Goal: Information Seeking & Learning: Check status

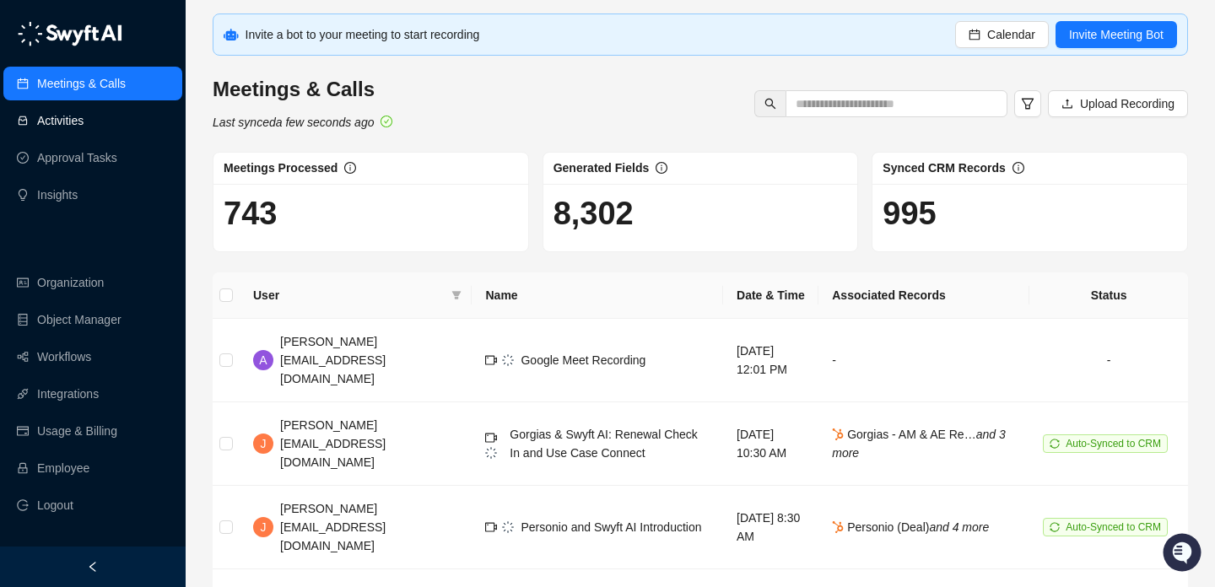
click at [84, 130] on link "Activities" at bounding box center [60, 121] width 46 height 34
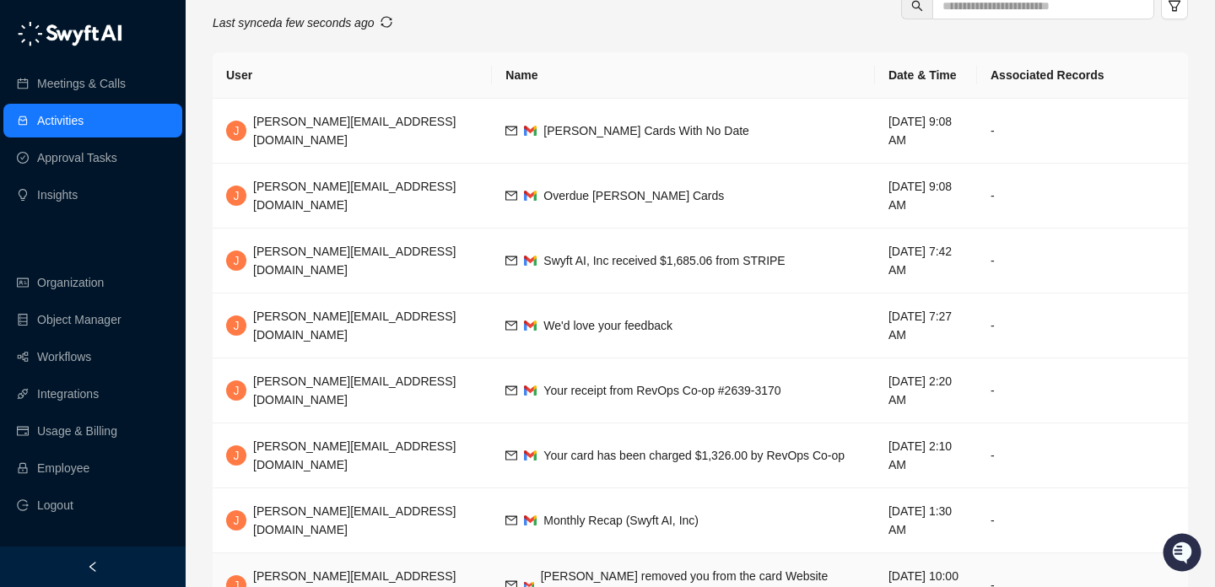
scroll to position [14, 0]
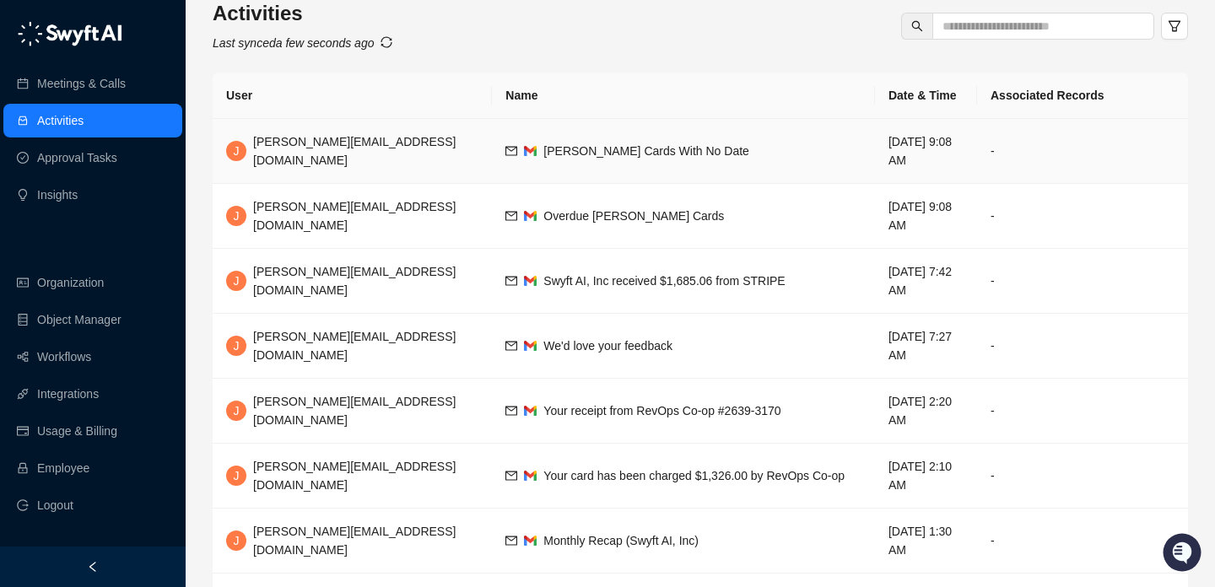
click at [624, 158] on td "Trello Cards With No Date" at bounding box center [683, 151] width 383 height 65
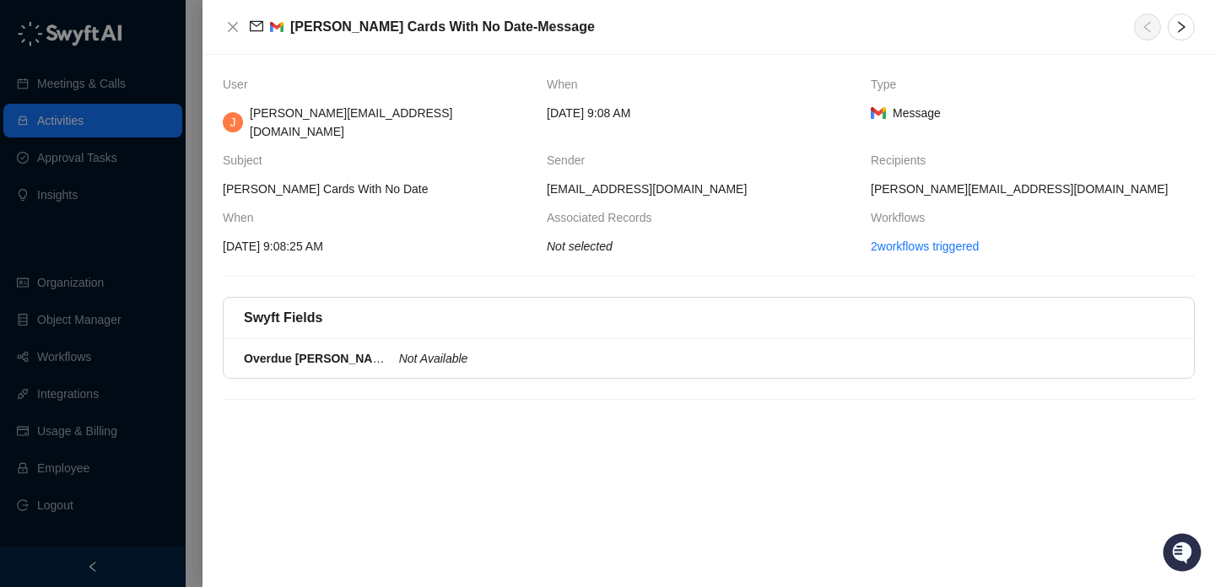
click at [636, 314] on div "Swyft Fields" at bounding box center [709, 318] width 970 height 41
click at [640, 349] on div "Not Available" at bounding box center [781, 358] width 765 height 19
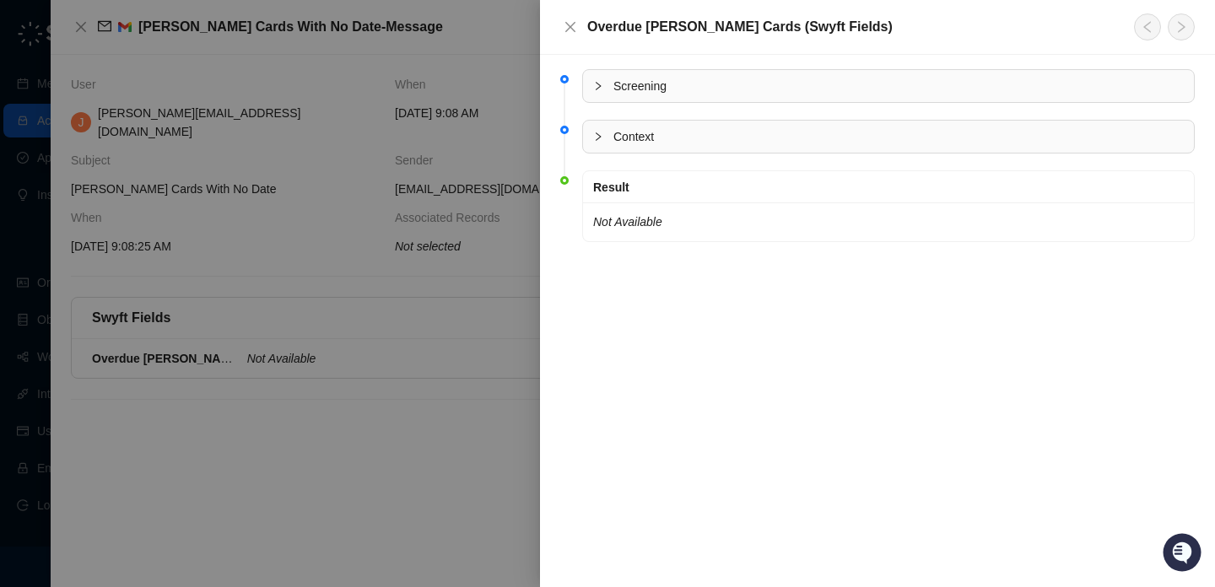
click at [679, 128] on span "Context" at bounding box center [898, 136] width 570 height 19
click at [694, 78] on span "Screening" at bounding box center [898, 86] width 570 height 19
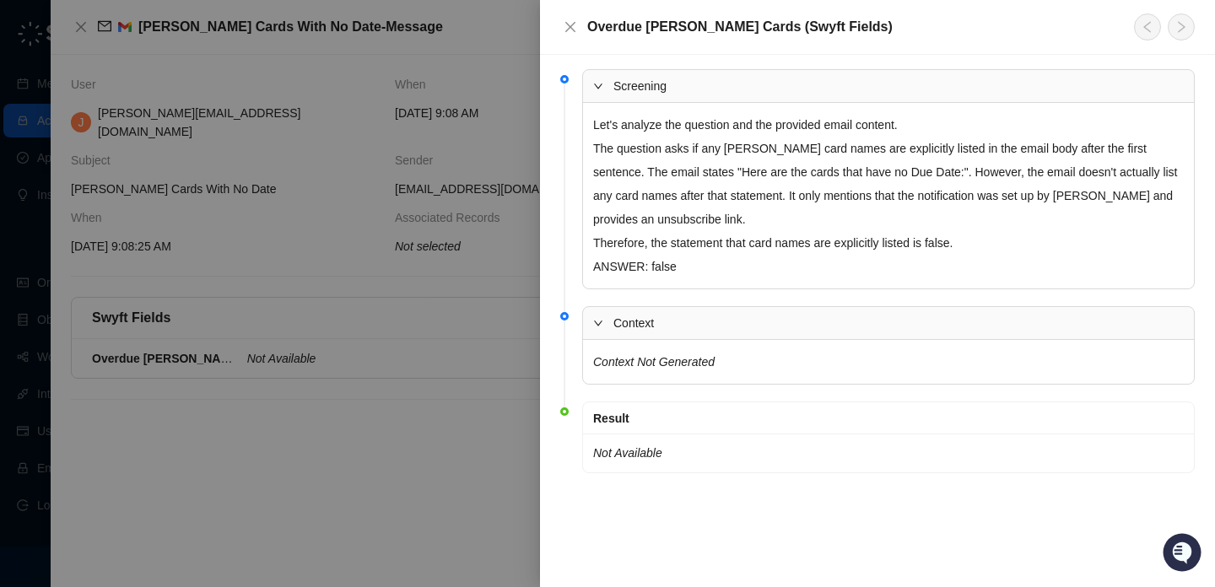
click at [458, 364] on div at bounding box center [607, 293] width 1215 height 587
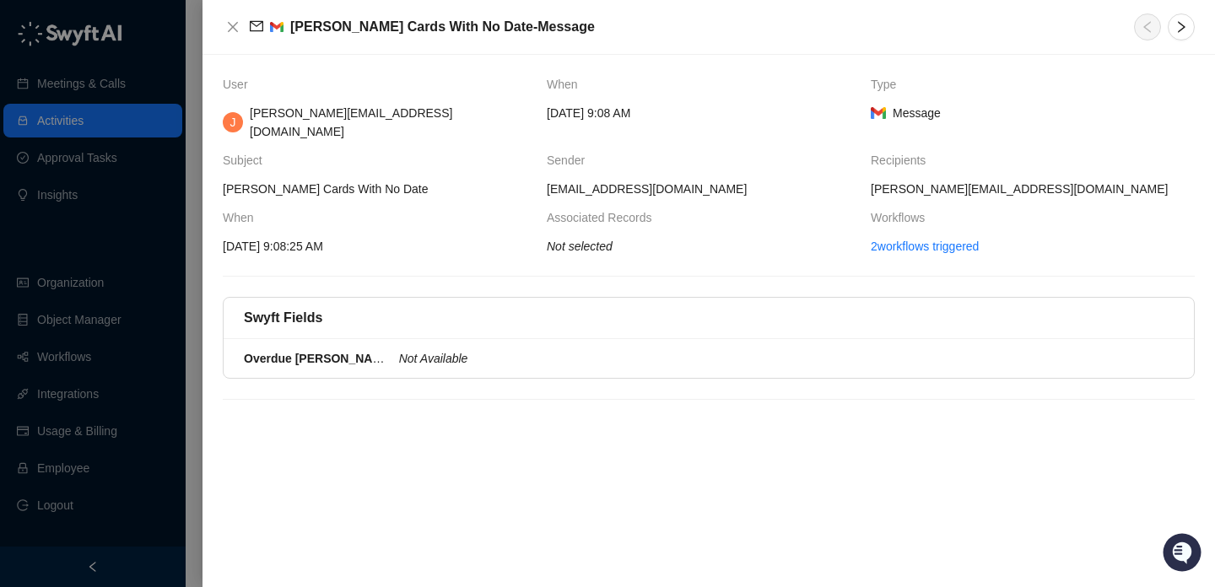
click at [119, 322] on div at bounding box center [607, 293] width 1215 height 587
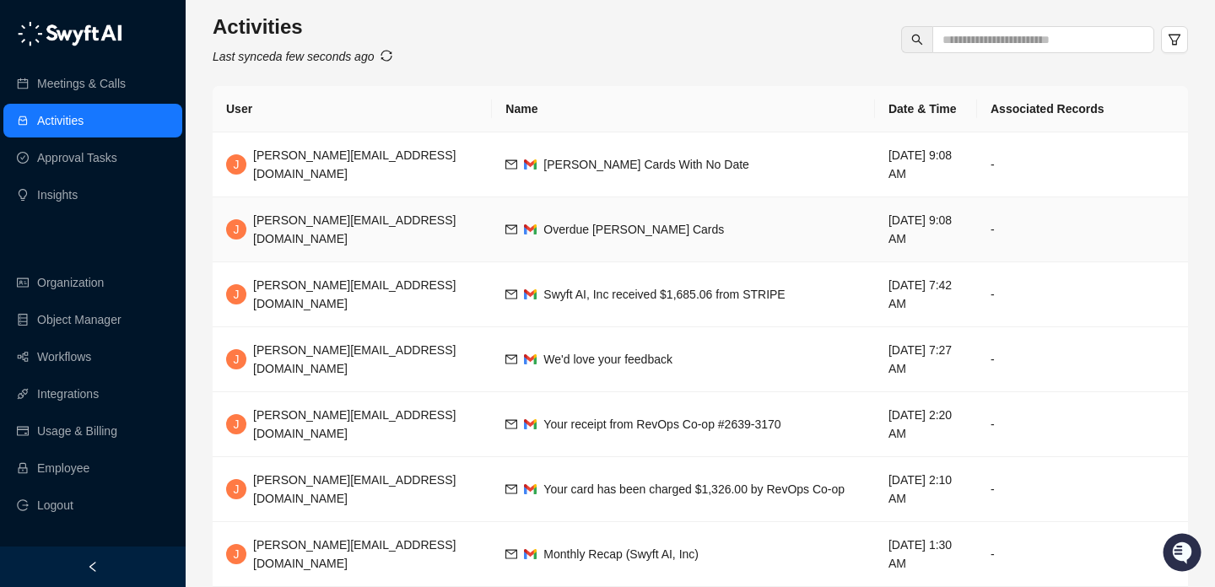
scroll to position [262, 0]
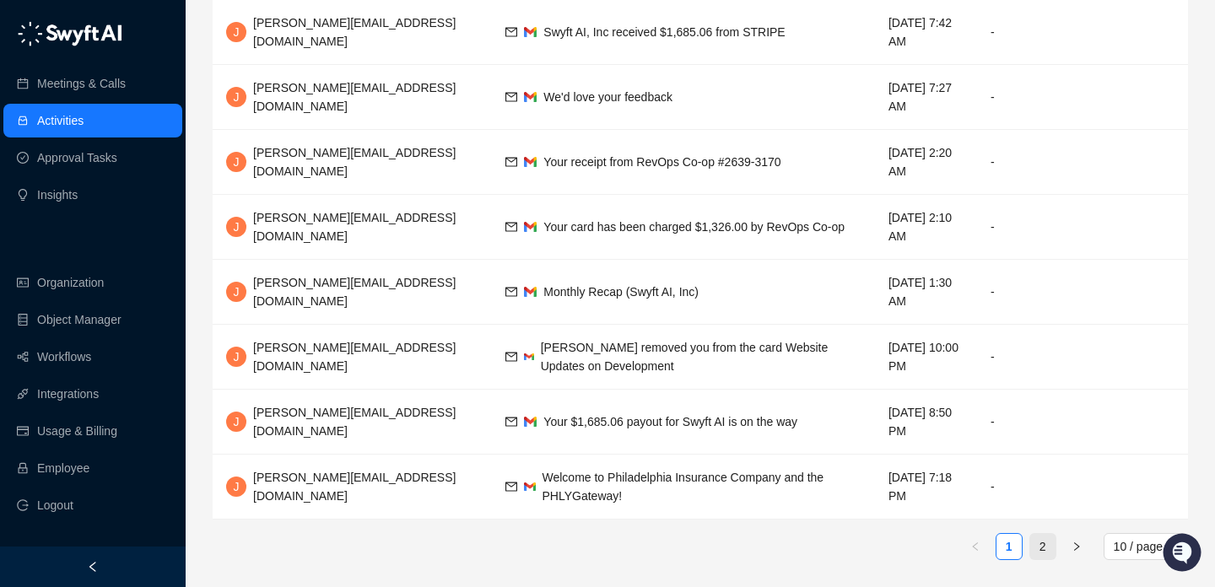
click at [1035, 543] on link "2" at bounding box center [1042, 546] width 25 height 25
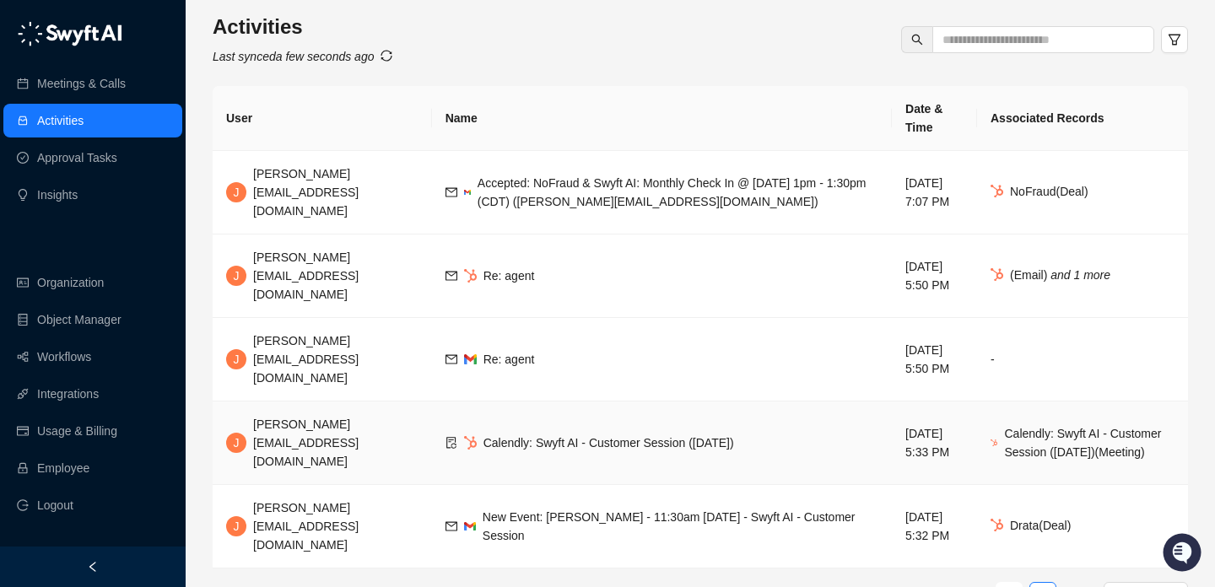
click at [716, 402] on td "Calendly: Swyft AI - Customer Session (10/02/2025)" at bounding box center [662, 444] width 460 height 84
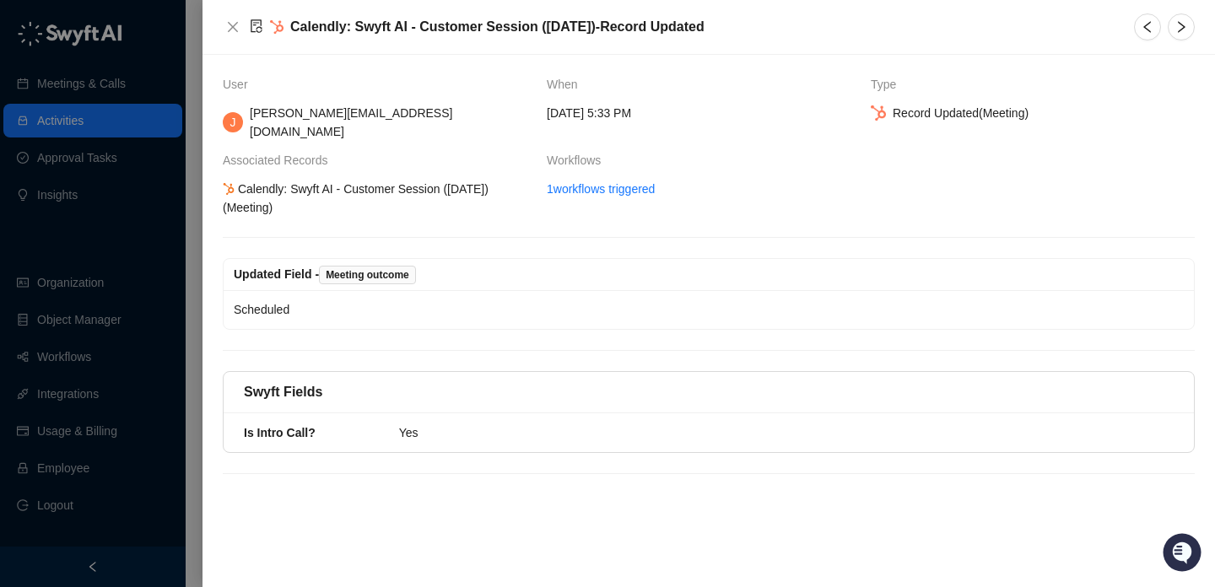
drag, startPoint x: 364, startPoint y: 176, endPoint x: 371, endPoint y: 194, distance: 20.1
click at [371, 194] on div "Calendly: Swyft AI - Customer Session (10/02/2025) (Meeting)" at bounding box center [378, 198] width 316 height 37
drag, startPoint x: 371, startPoint y: 194, endPoint x: 305, endPoint y: 164, distance: 73.3
click at [305, 180] on div "Calendly: Swyft AI - Customer Session (10/02/2025) (Meeting)" at bounding box center [378, 198] width 316 height 37
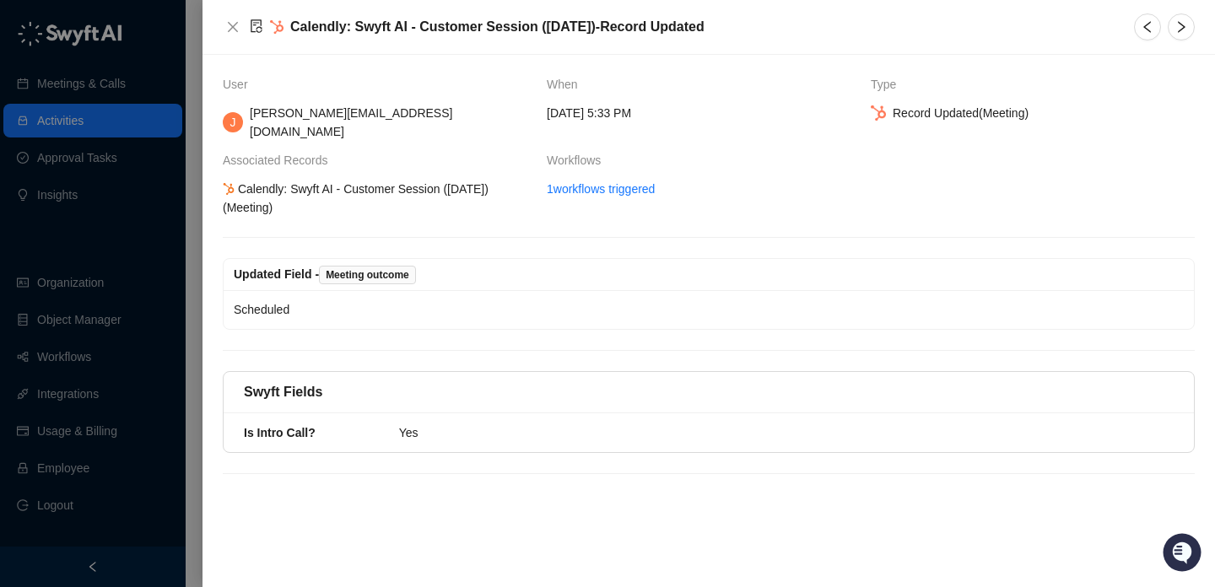
click at [305, 180] on div "Calendly: Swyft AI - Customer Session (10/02/2025) (Meeting)" at bounding box center [378, 198] width 316 height 37
drag, startPoint x: 305, startPoint y: 163, endPoint x: 330, endPoint y: 182, distance: 31.9
click at [330, 182] on div "Calendly: Swyft AI - Customer Session (10/02/2025) (Meeting)" at bounding box center [378, 198] width 316 height 37
drag, startPoint x: 262, startPoint y: 173, endPoint x: 239, endPoint y: 166, distance: 24.6
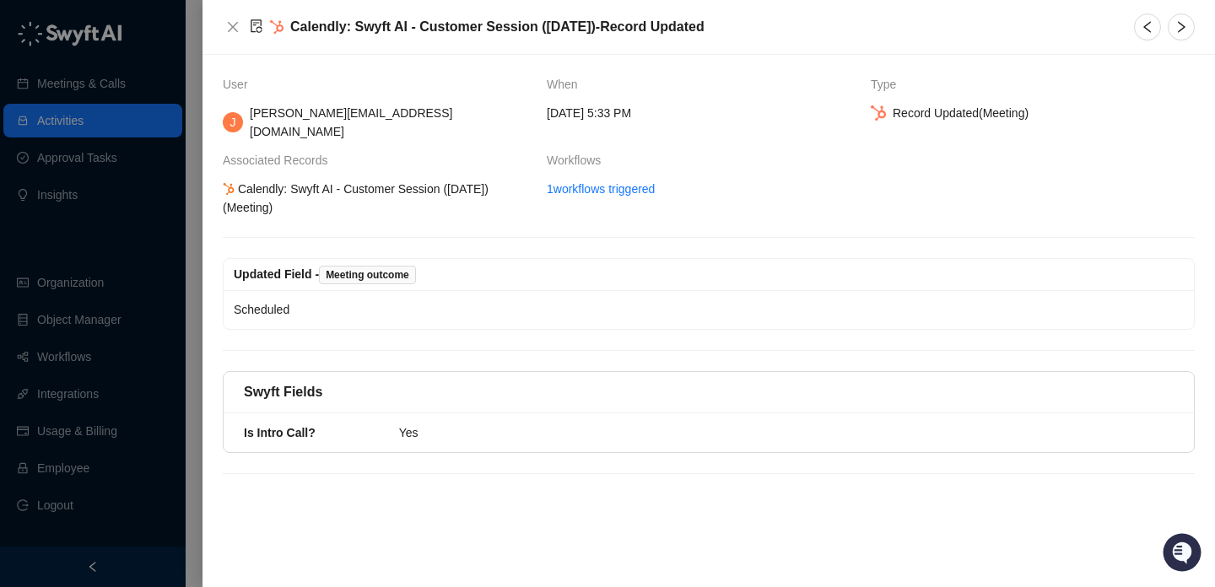
click at [239, 180] on div "Calendly: Swyft AI - Customer Session (10/02/2025) (Meeting)" at bounding box center [378, 198] width 316 height 37
drag, startPoint x: 310, startPoint y: 295, endPoint x: 291, endPoint y: 251, distance: 46.9
click at [291, 258] on div "Updated Field - Meeting outcome Scheduled" at bounding box center [709, 294] width 972 height 72
click at [291, 268] on span "Updated Field -" at bounding box center [276, 275] width 85 height 14
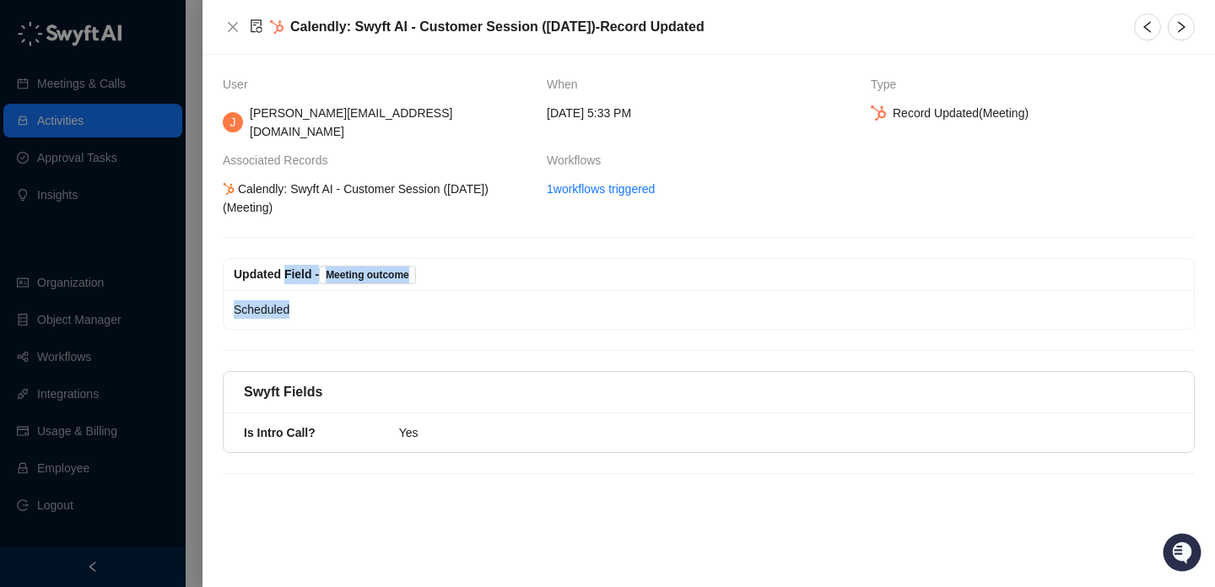
drag, startPoint x: 291, startPoint y: 251, endPoint x: 319, endPoint y: 295, distance: 51.3
click at [319, 295] on div "Updated Field - Meeting outcome Scheduled" at bounding box center [709, 294] width 972 height 72
click at [318, 300] on div "Scheduled" at bounding box center [709, 309] width 950 height 19
drag, startPoint x: 318, startPoint y: 293, endPoint x: 305, endPoint y: 246, distance: 48.9
click at [305, 258] on div "Updated Field - Meeting outcome Scheduled" at bounding box center [709, 294] width 972 height 72
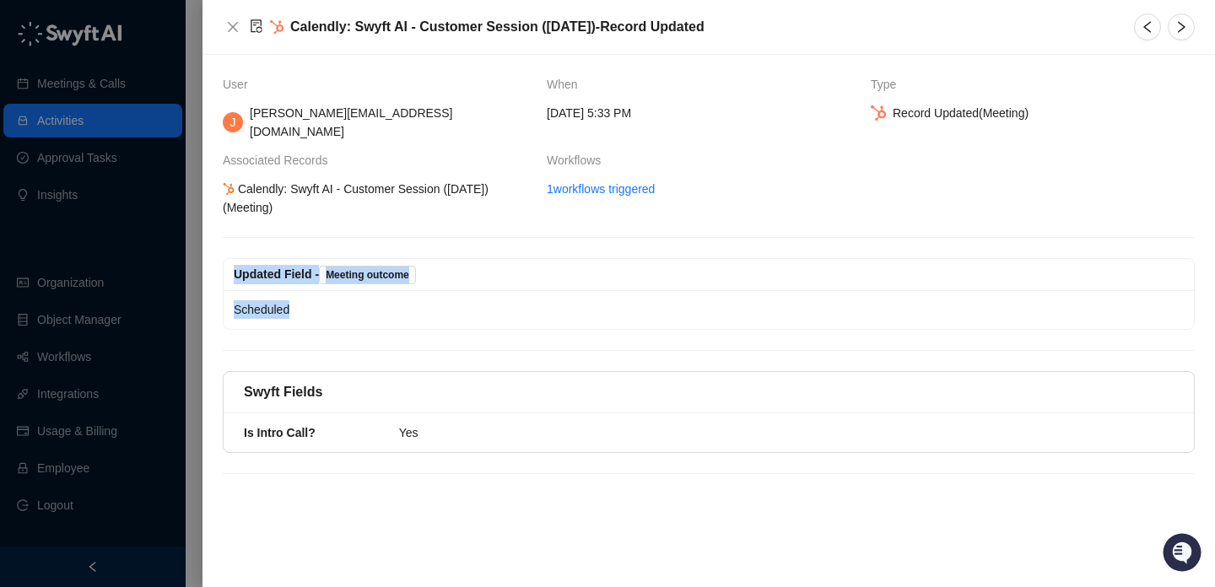
click at [305, 259] on div "Updated Field - Meeting outcome" at bounding box center [709, 275] width 970 height 32
click at [228, 27] on icon "close" at bounding box center [233, 27] width 14 height 14
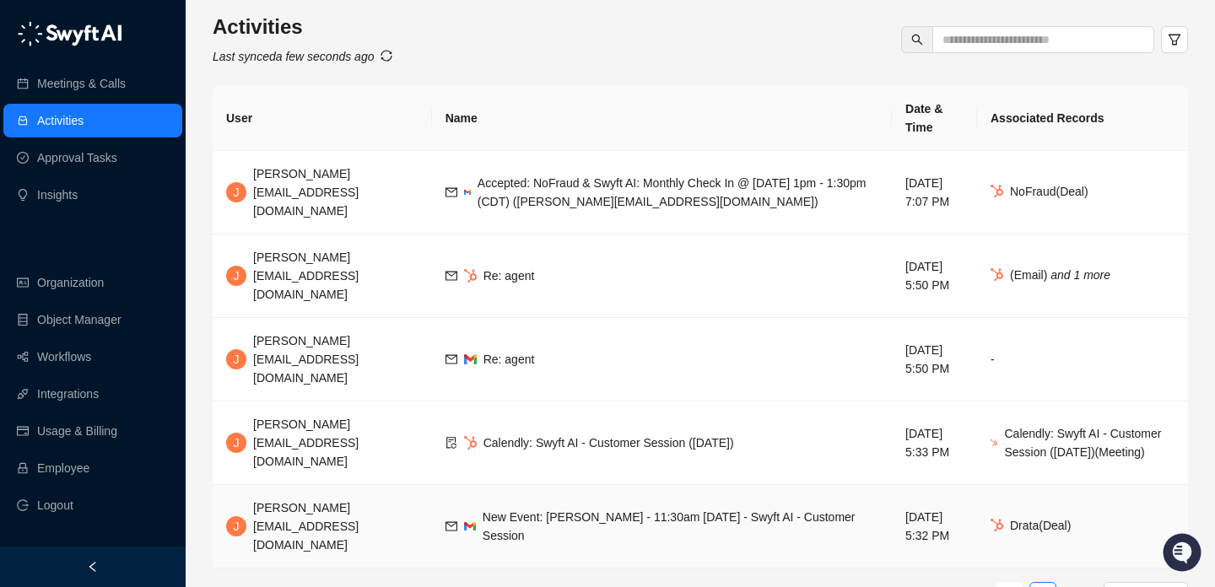
click at [935, 485] on td "Tuesday, 09/30/25, 5:32 PM" at bounding box center [934, 527] width 85 height 84
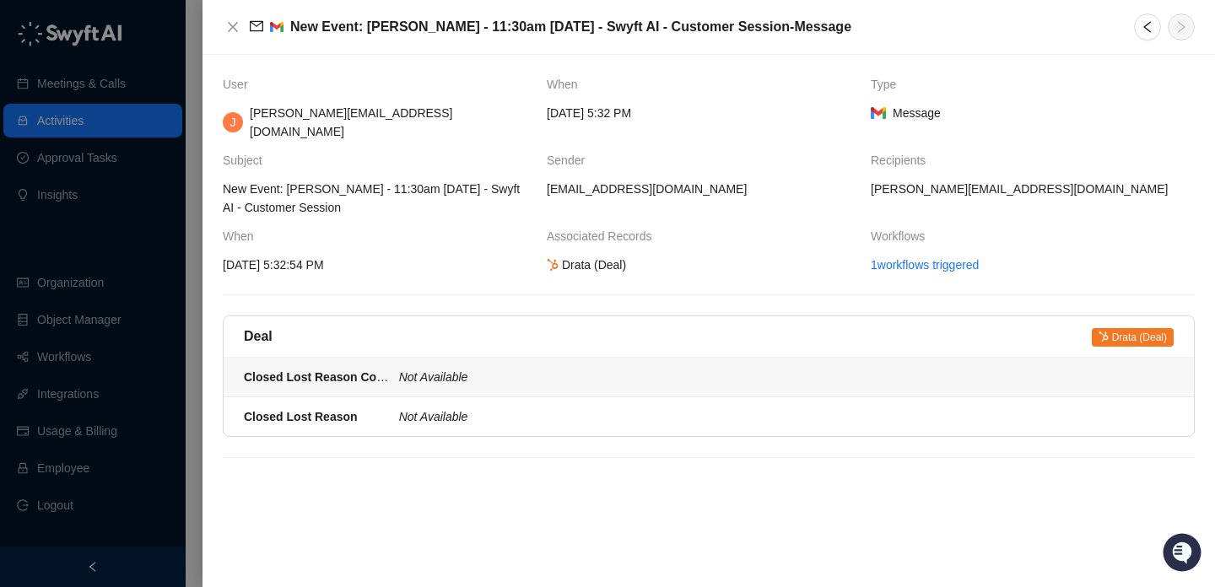
click at [572, 358] on li "Closed Lost Reason Context Not Available" at bounding box center [709, 378] width 970 height 40
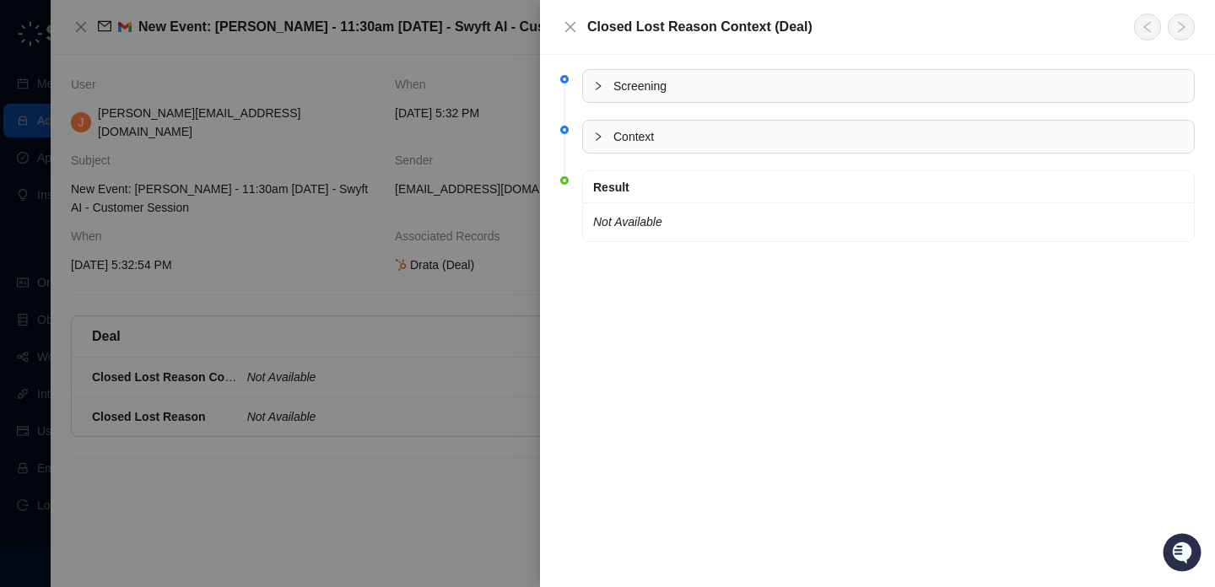
click at [409, 341] on div at bounding box center [607, 293] width 1215 height 587
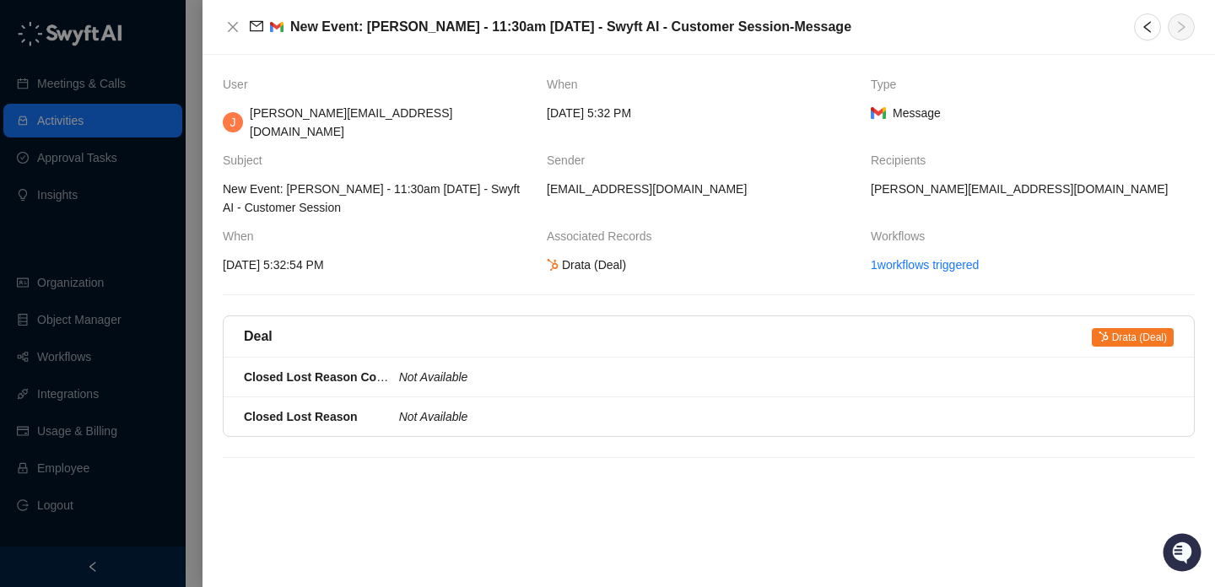
click at [241, 36] on div "New Event: Brad Chrisakis - 11:30am Thu, Oct 2, 2025 - Swyft AI - Customer Sess…" at bounding box center [709, 27] width 1013 height 55
click at [234, 33] on icon "close" at bounding box center [233, 27] width 14 height 14
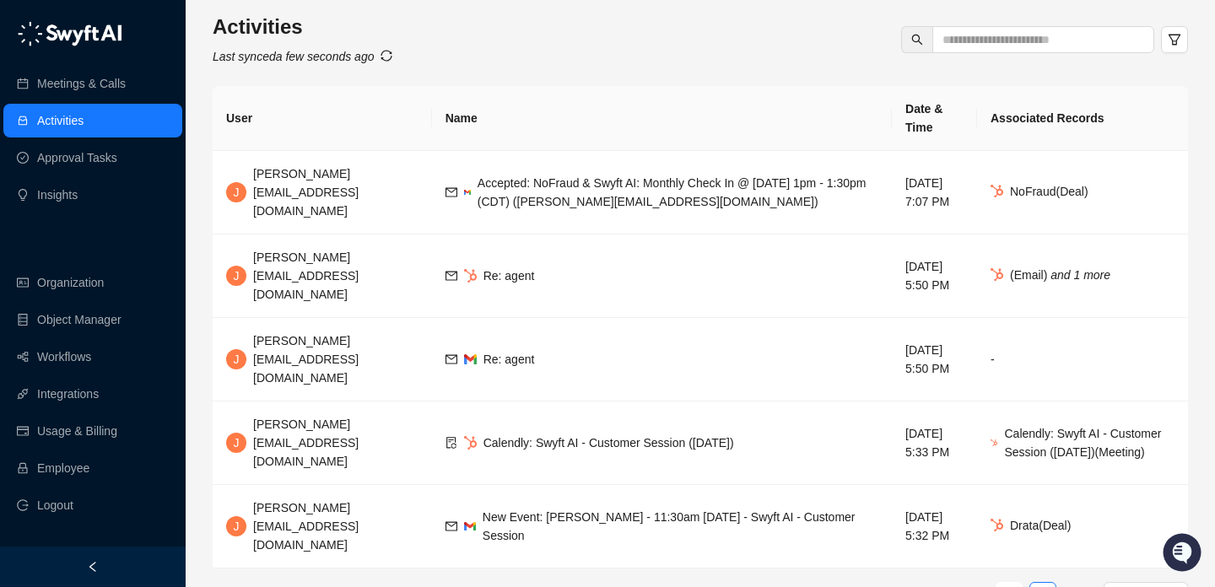
click at [84, 125] on link "Activities" at bounding box center [60, 121] width 46 height 34
click at [1093, 31] on input "text" at bounding box center [1037, 39] width 188 height 19
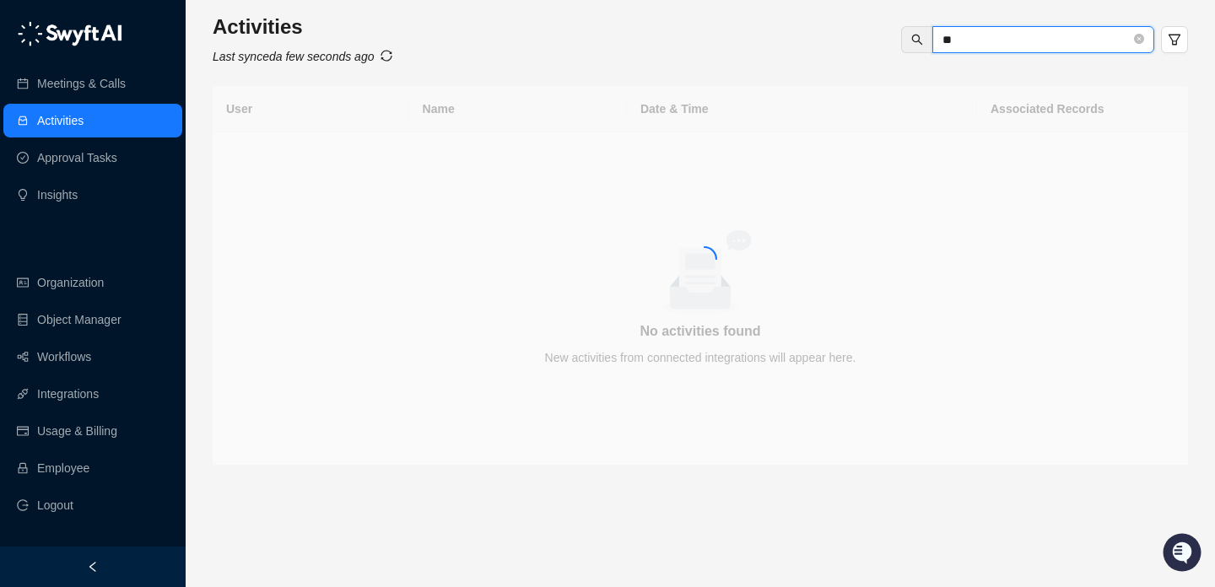
type input "*"
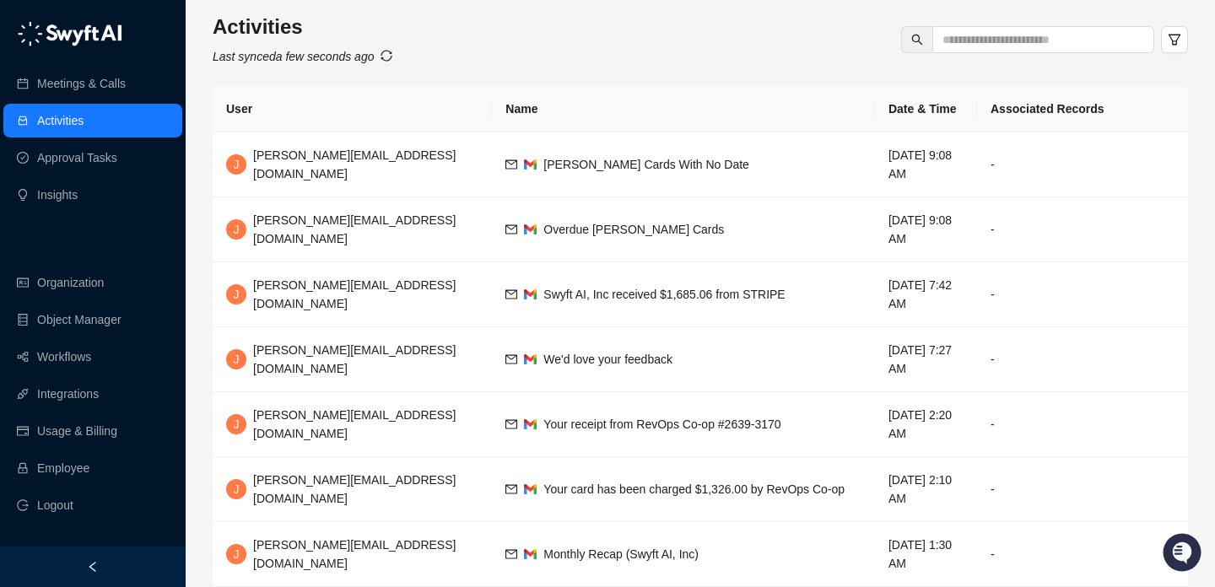
click at [788, 74] on div "Activities Last synced a few seconds ago User Name Date & Time Associated Recor…" at bounding box center [701, 425] width 976 height 823
